Goal: Task Accomplishment & Management: Manage account settings

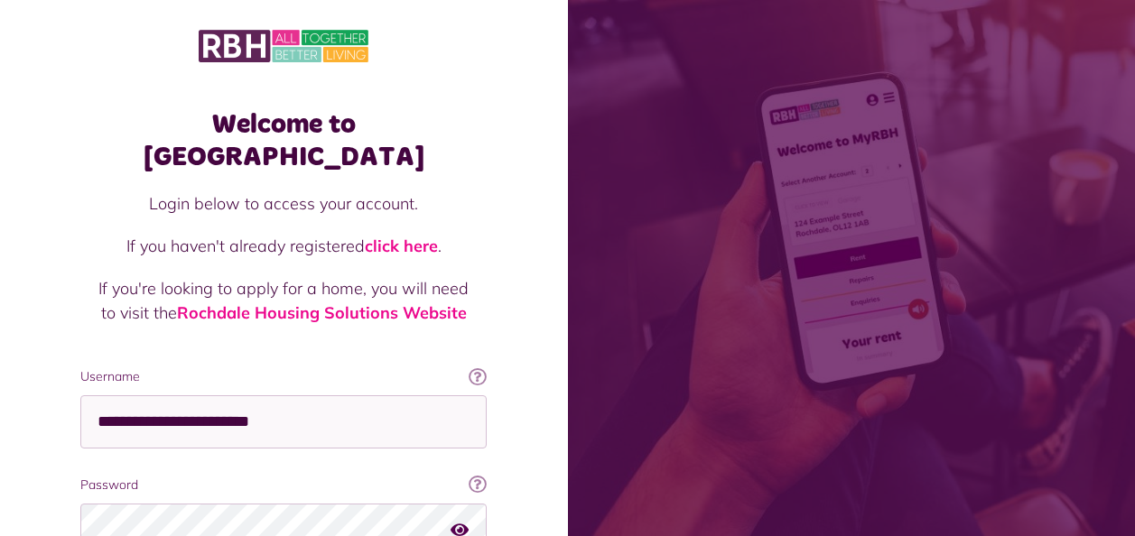
scroll to position [120, 0]
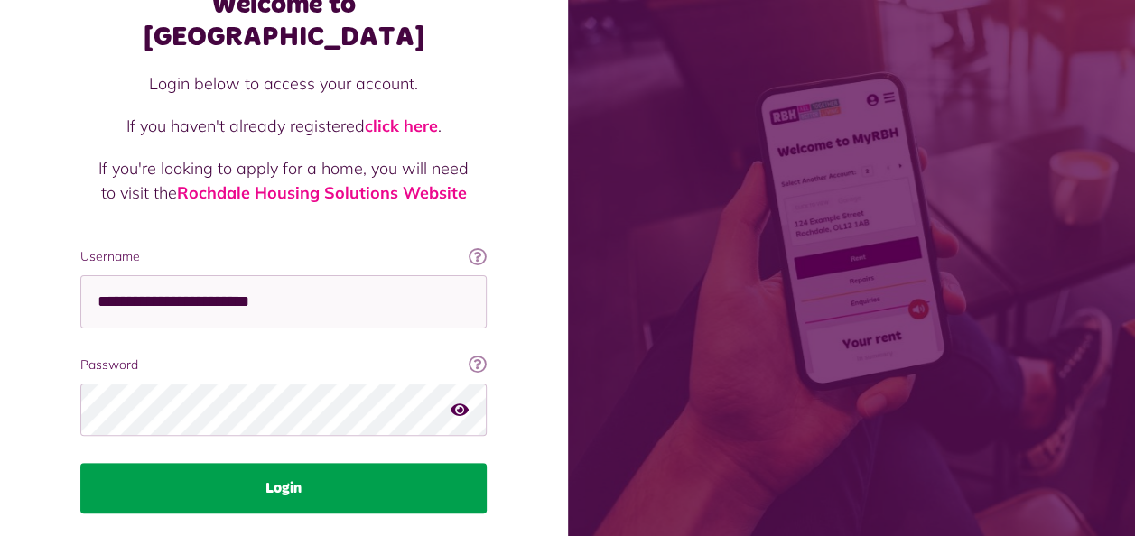
click at [362, 463] on button "Login" at bounding box center [283, 488] width 406 height 51
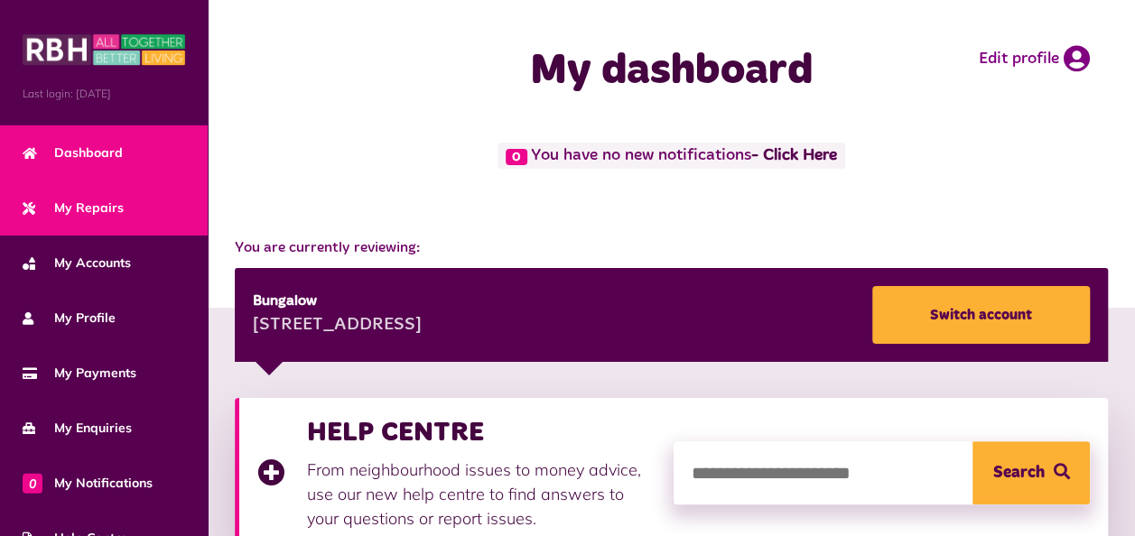
click at [115, 213] on span "My Repairs" at bounding box center [73, 208] width 101 height 19
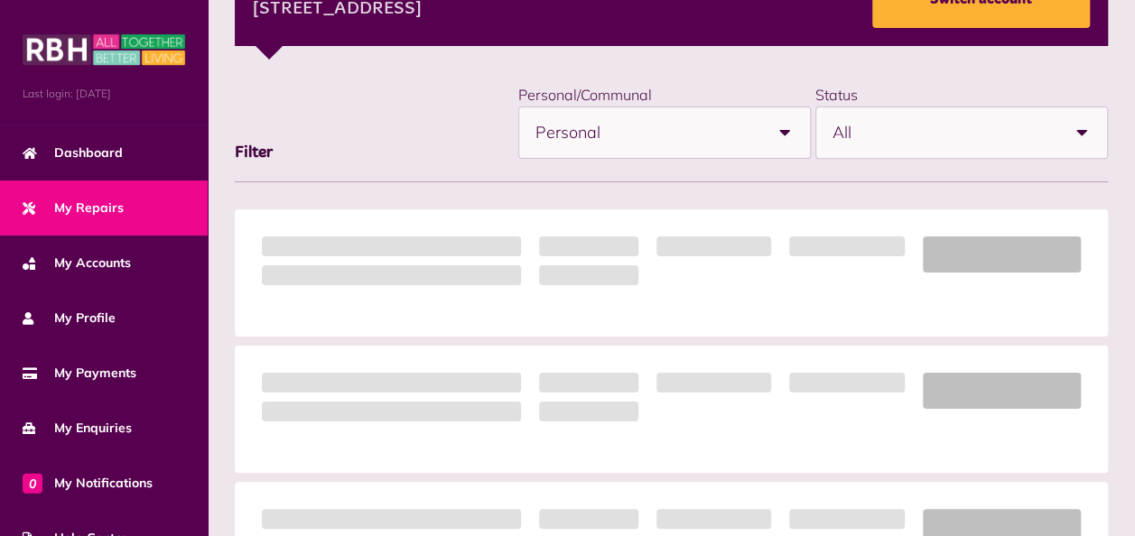
scroll to position [348, 0]
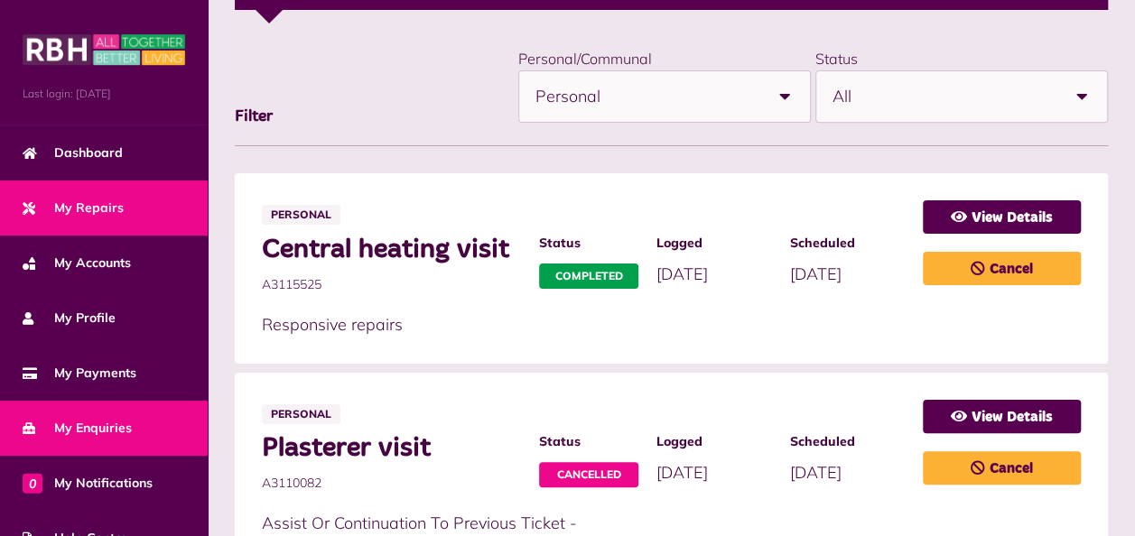
click at [107, 413] on link "My Enquiries" at bounding box center [104, 428] width 208 height 55
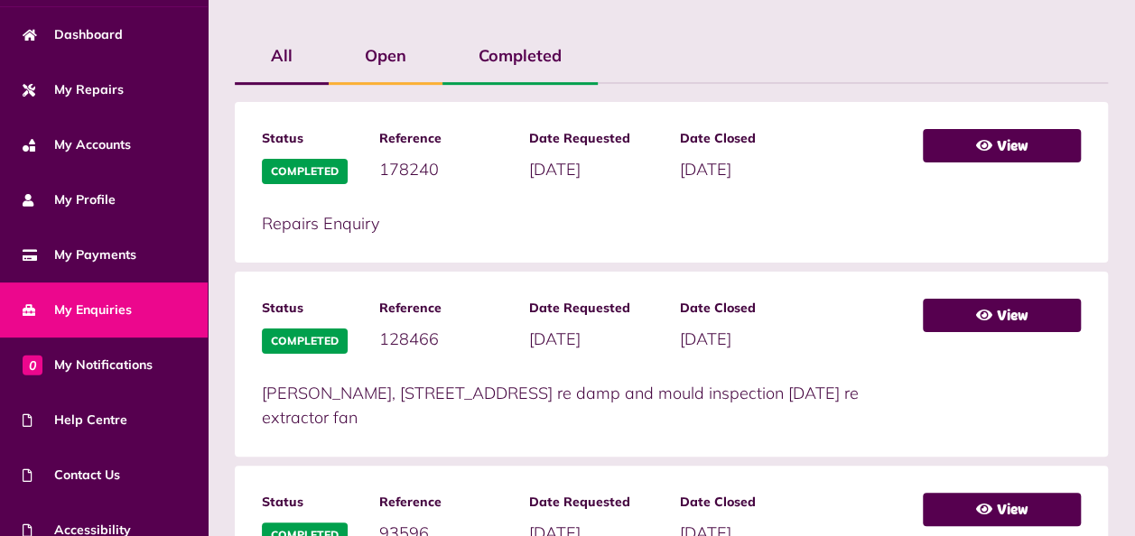
scroll to position [193, 0]
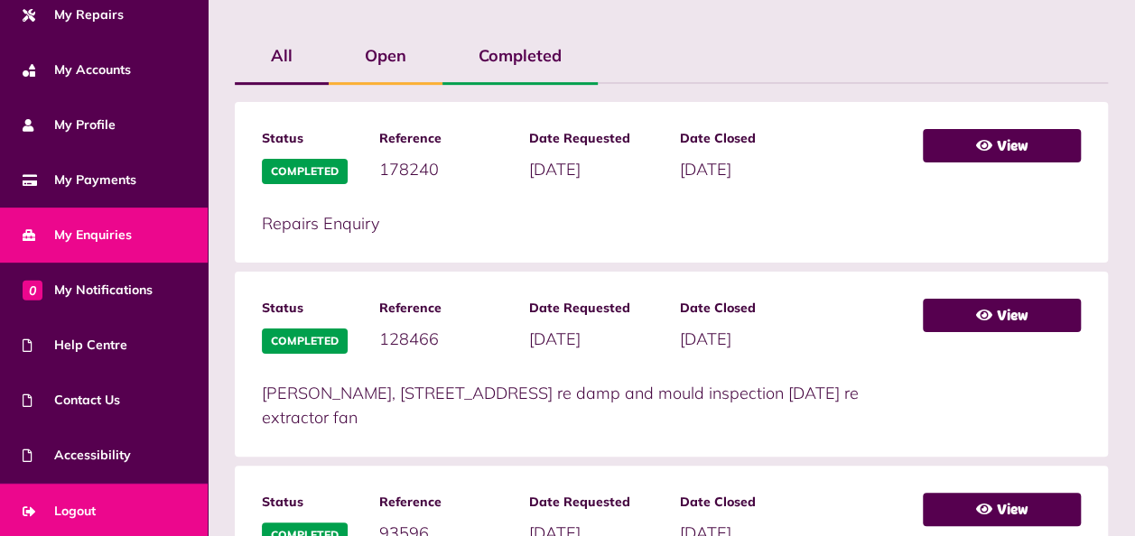
click at [100, 504] on link "Logout" at bounding box center [104, 511] width 208 height 55
